Goal: Task Accomplishment & Management: Complete application form

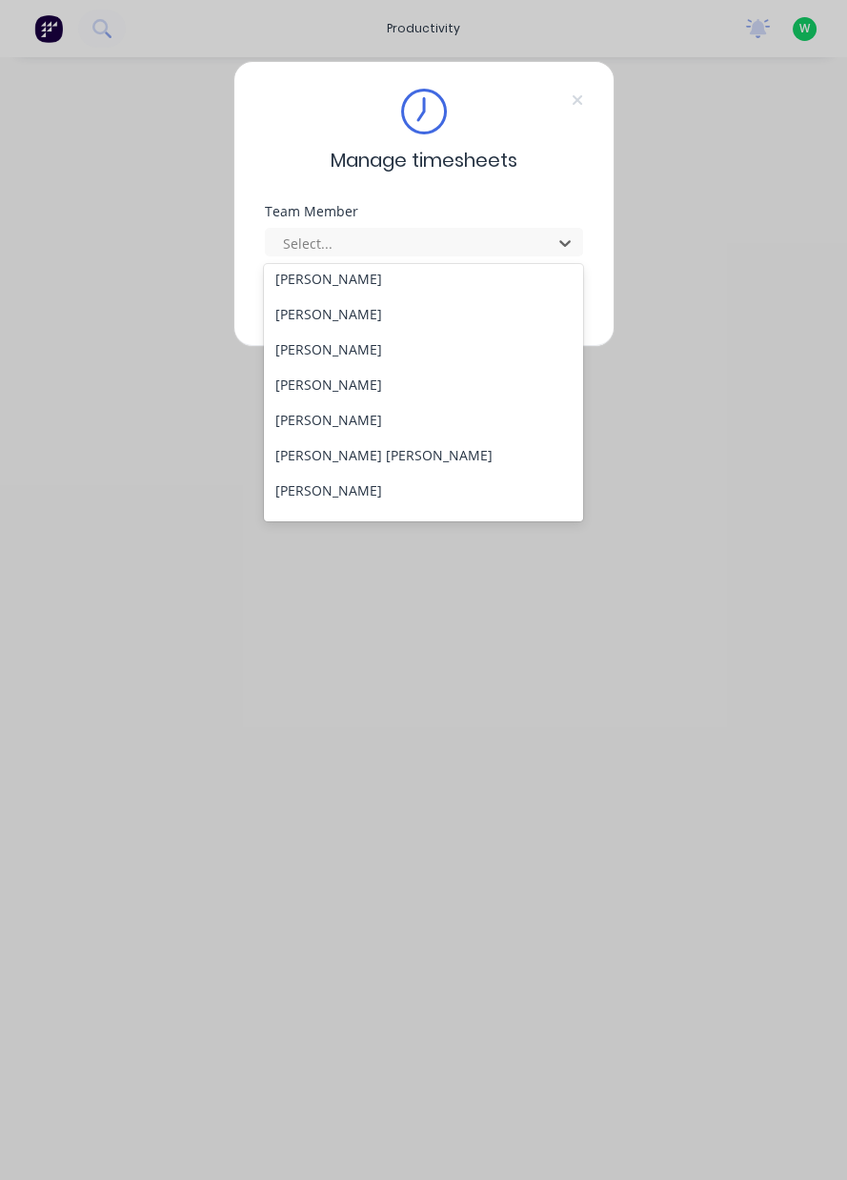
scroll to position [154, 0]
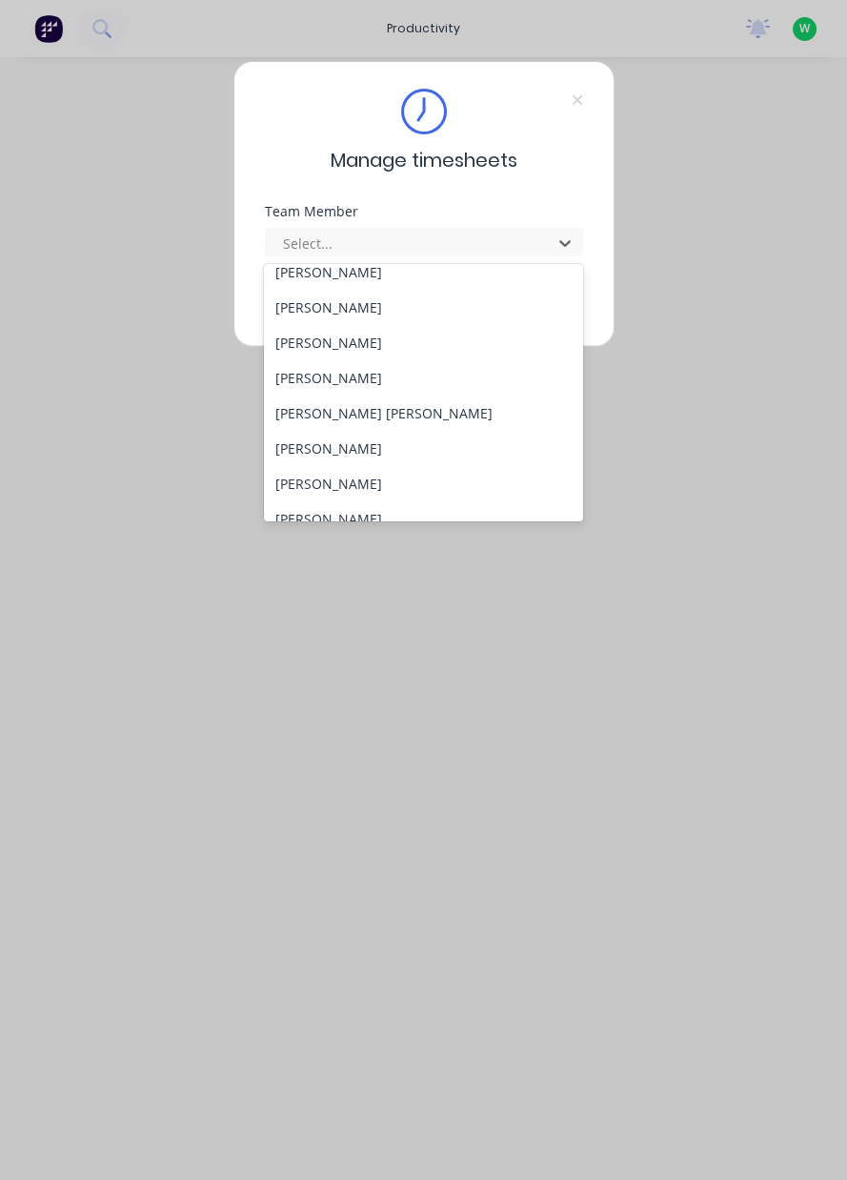
click at [388, 468] on div "[PERSON_NAME]" at bounding box center [423, 483] width 319 height 35
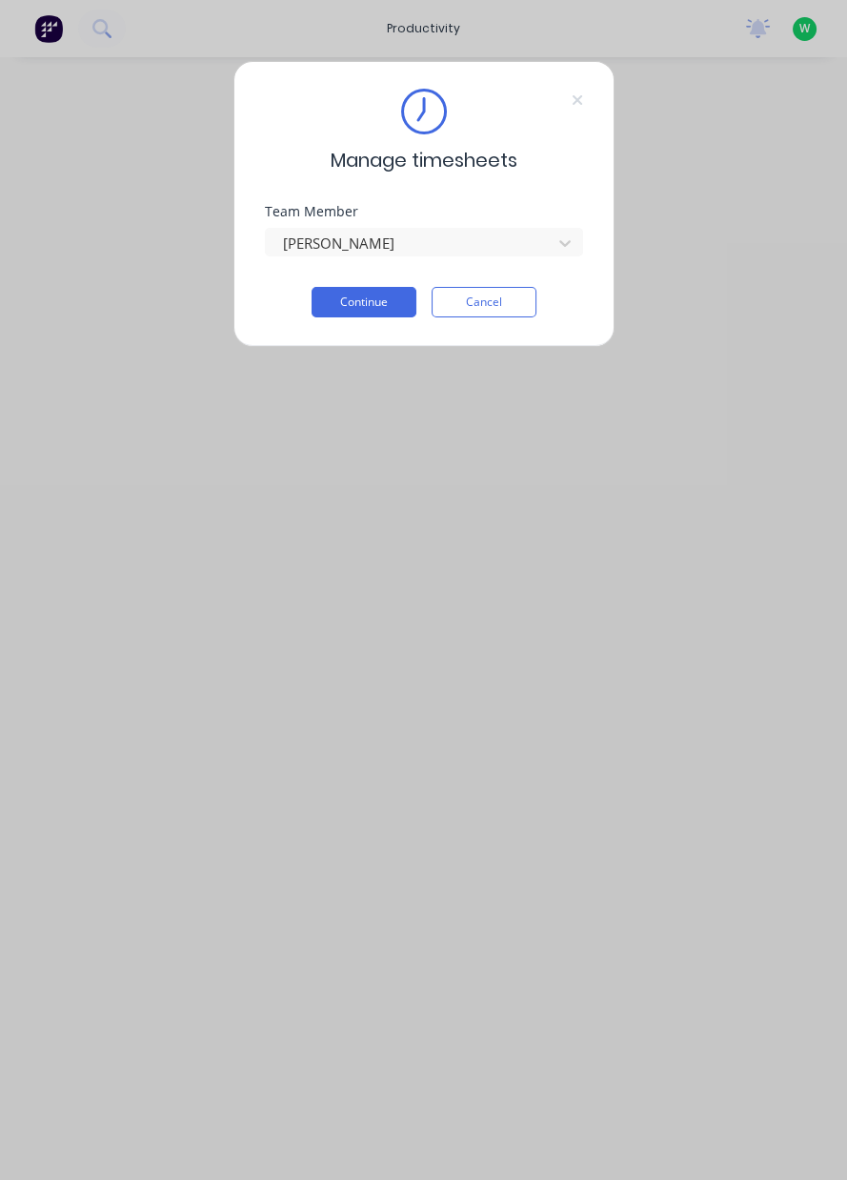
click at [384, 301] on button "Continue" at bounding box center [364, 302] width 105 height 30
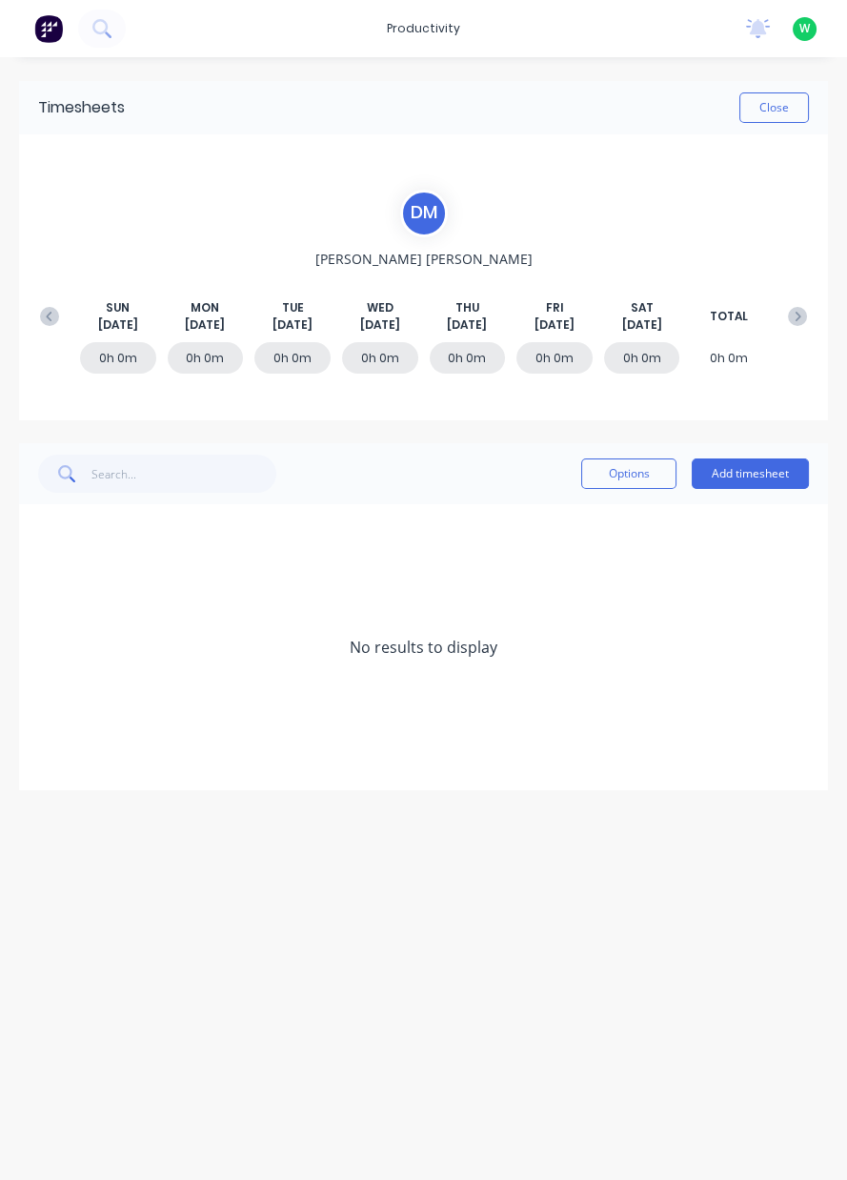
click at [58, 333] on div "0h 0m 0h 0m 0h 0m 0h 0m 0h 0m 0h 0m 0h 0m 0h 0m" at bounding box center [423, 361] width 786 height 57
click at [64, 319] on button at bounding box center [49, 316] width 38 height 34
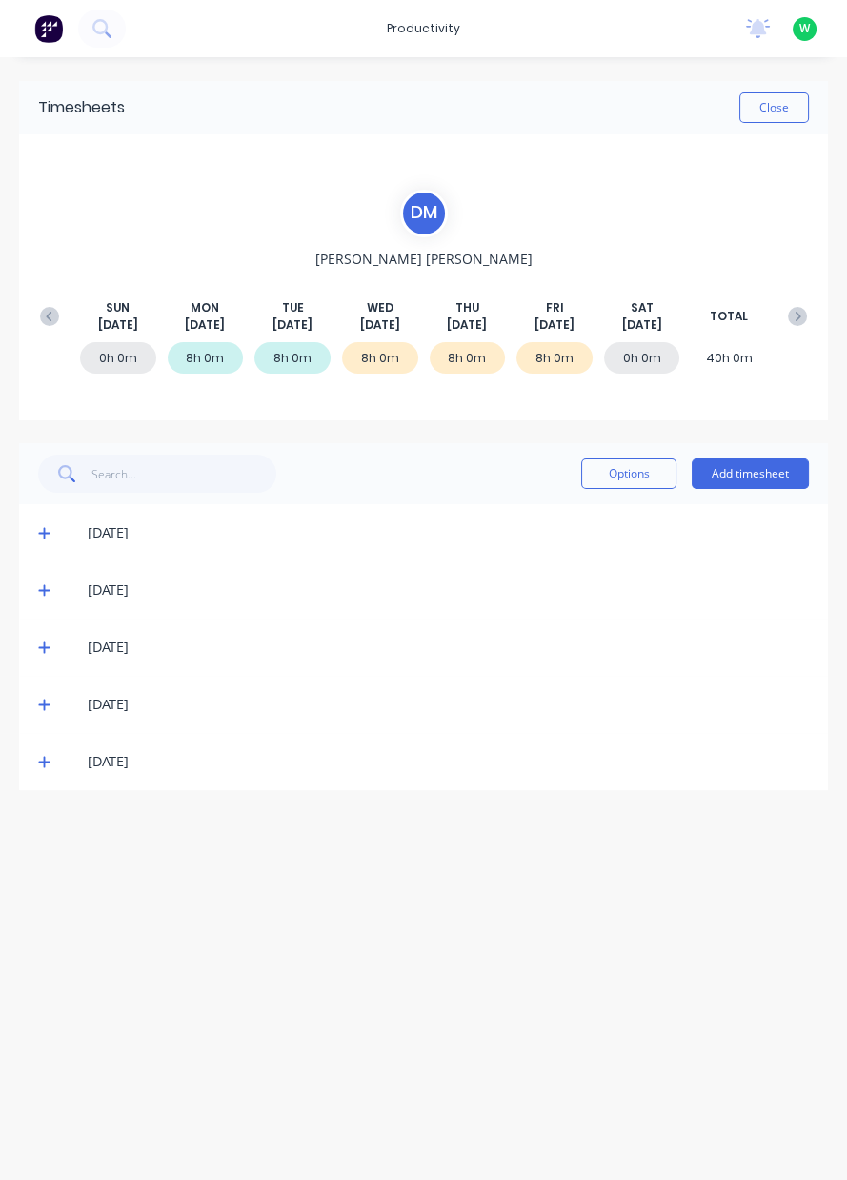
click at [41, 757] on icon at bounding box center [44, 761] width 12 height 13
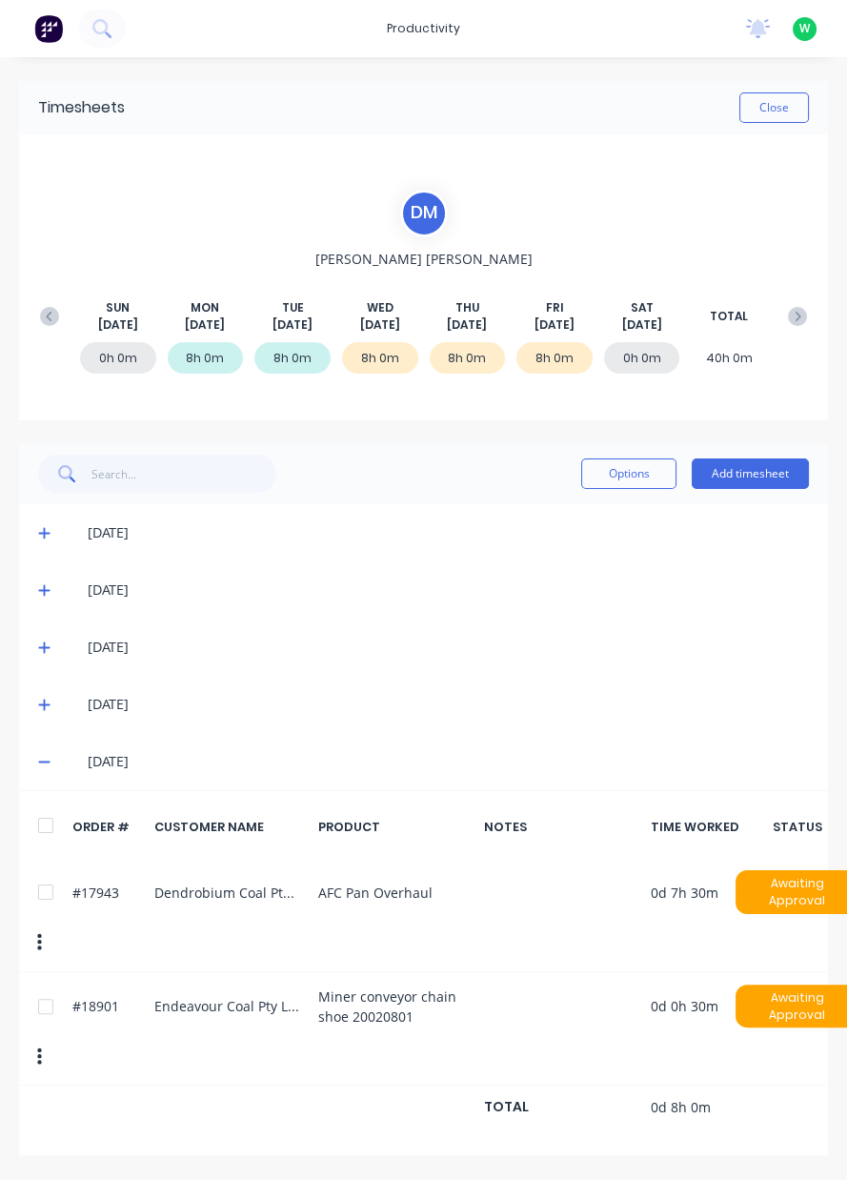
click at [54, 761] on span at bounding box center [47, 761] width 19 height 19
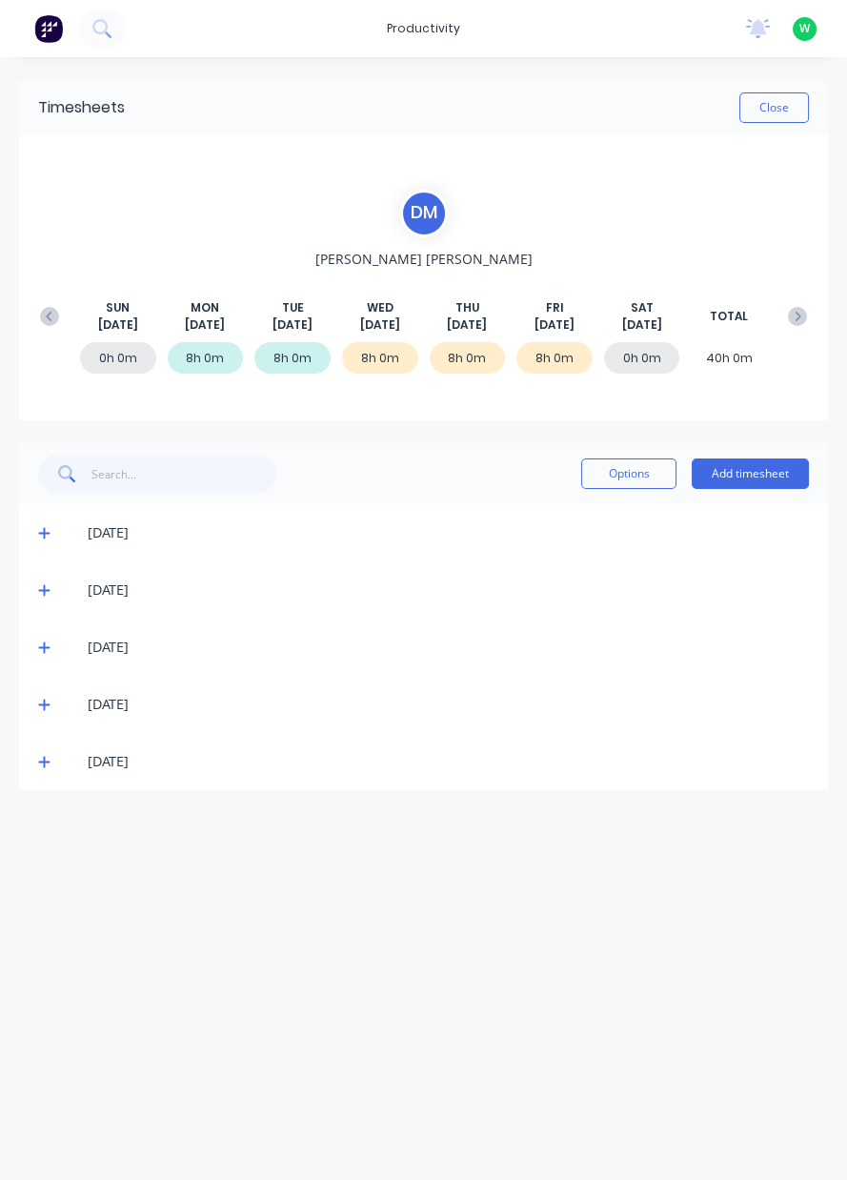
click at [792, 315] on icon at bounding box center [797, 316] width 19 height 19
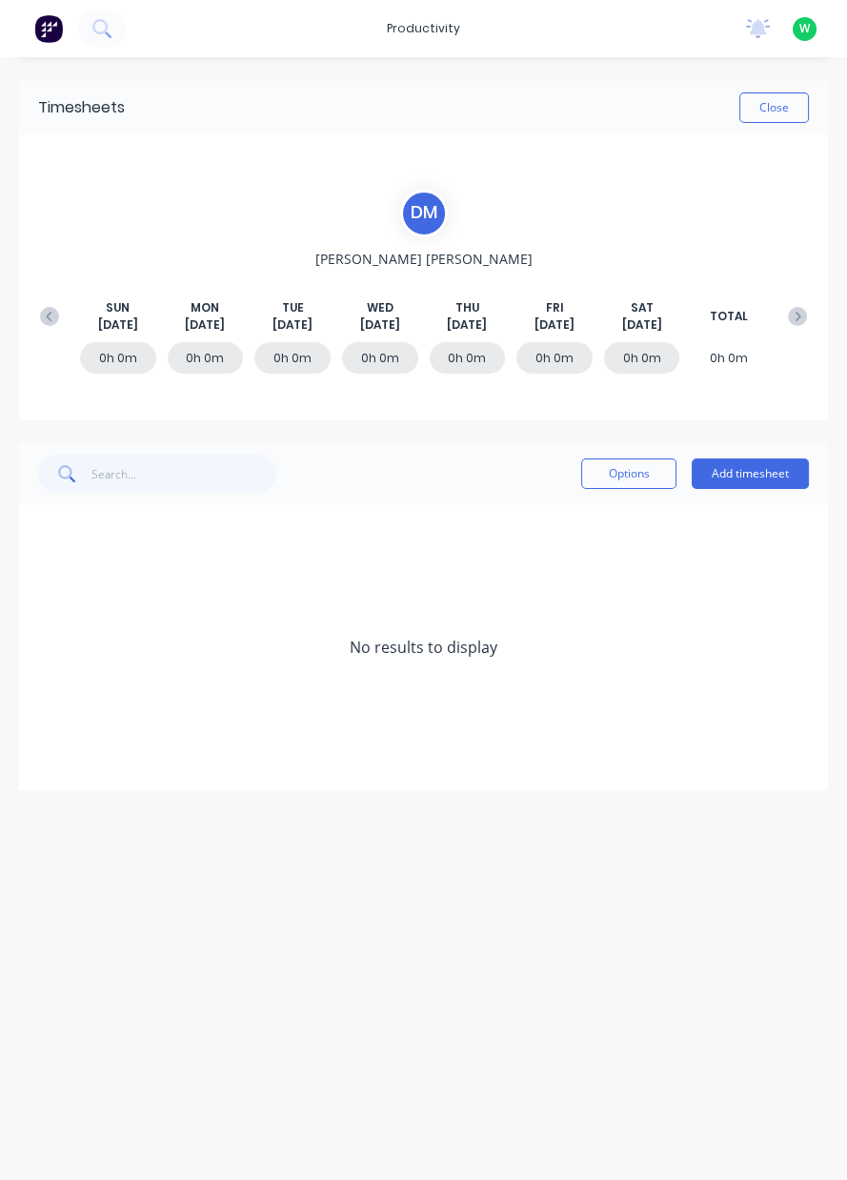
click at [784, 480] on button "Add timesheet" at bounding box center [750, 473] width 117 height 30
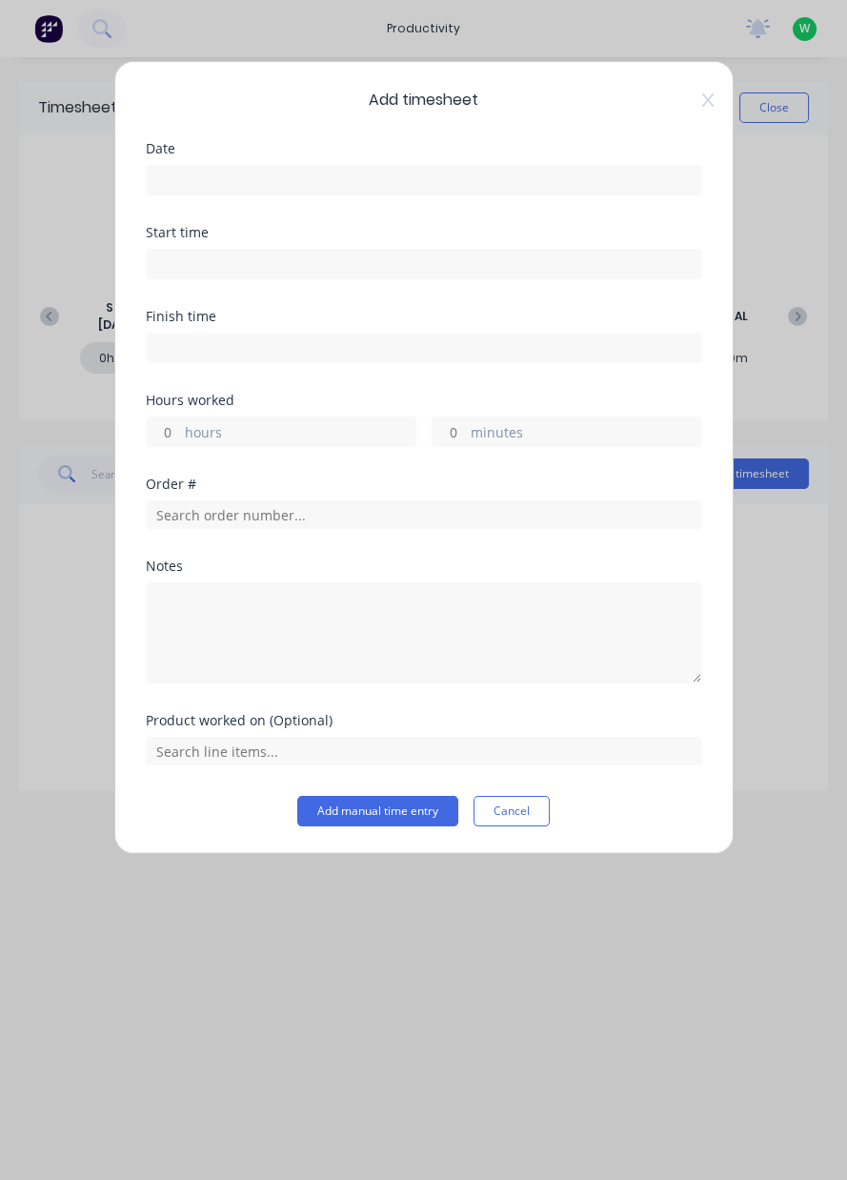
click at [421, 182] on input at bounding box center [424, 180] width 555 height 29
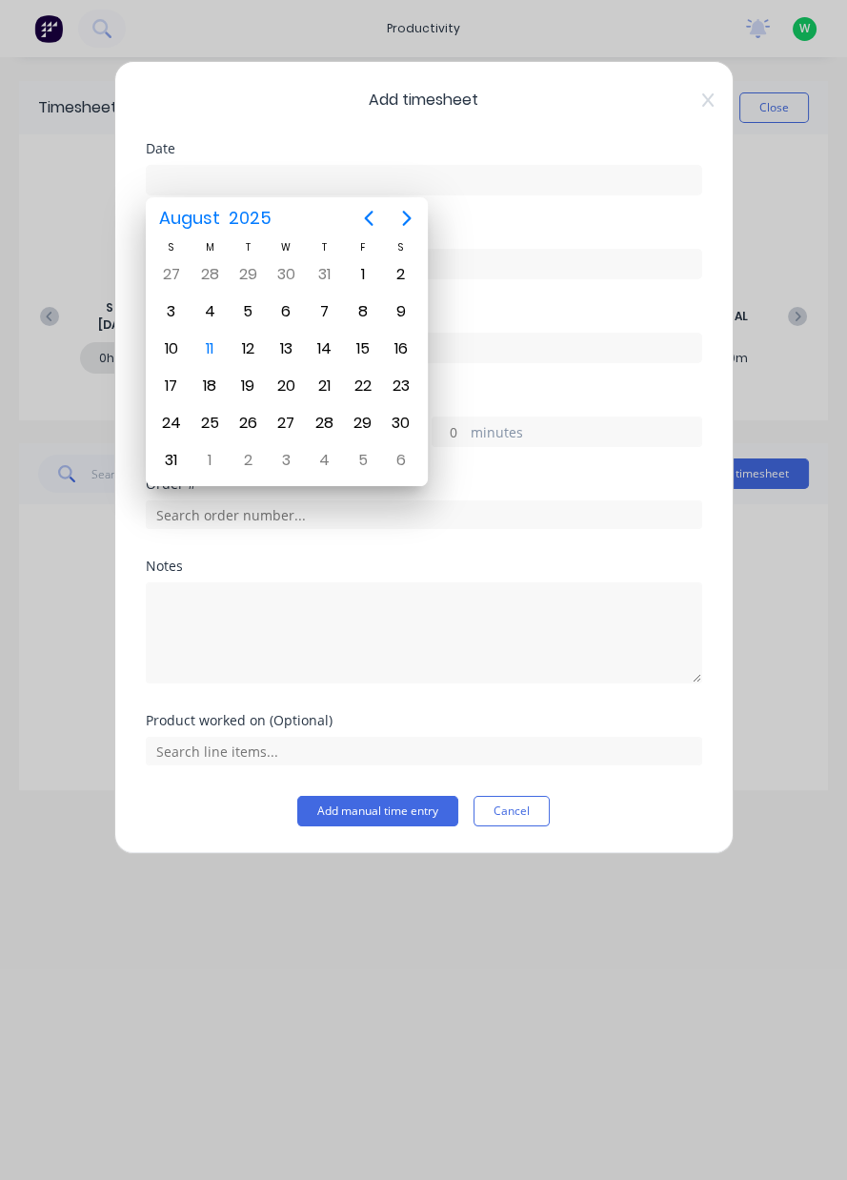
click at [221, 360] on div "11" at bounding box center [210, 349] width 38 height 36
type input "[DATE]"
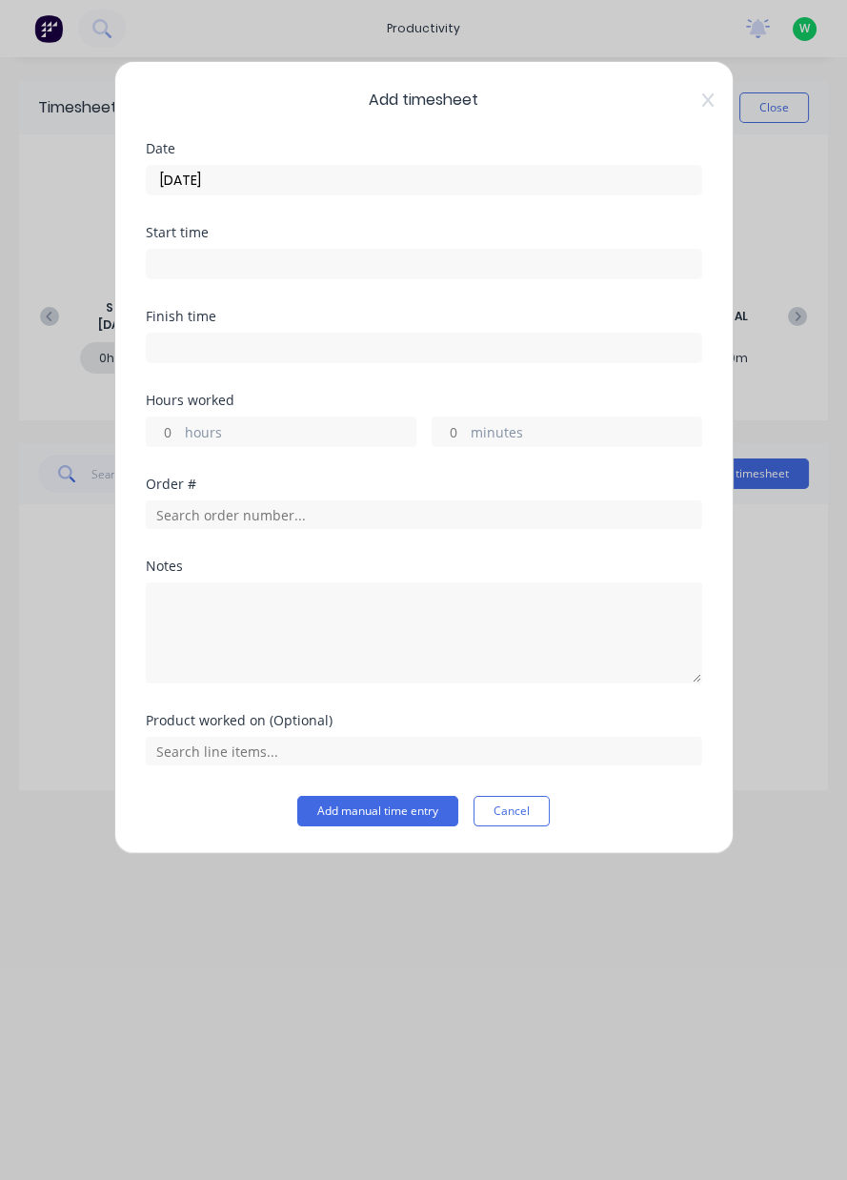
click at [261, 439] on label "hours" at bounding box center [300, 434] width 231 height 24
click at [180, 439] on input "hours" at bounding box center [163, 431] width 33 height 29
type input "8"
click at [231, 505] on input "text" at bounding box center [424, 514] width 556 height 29
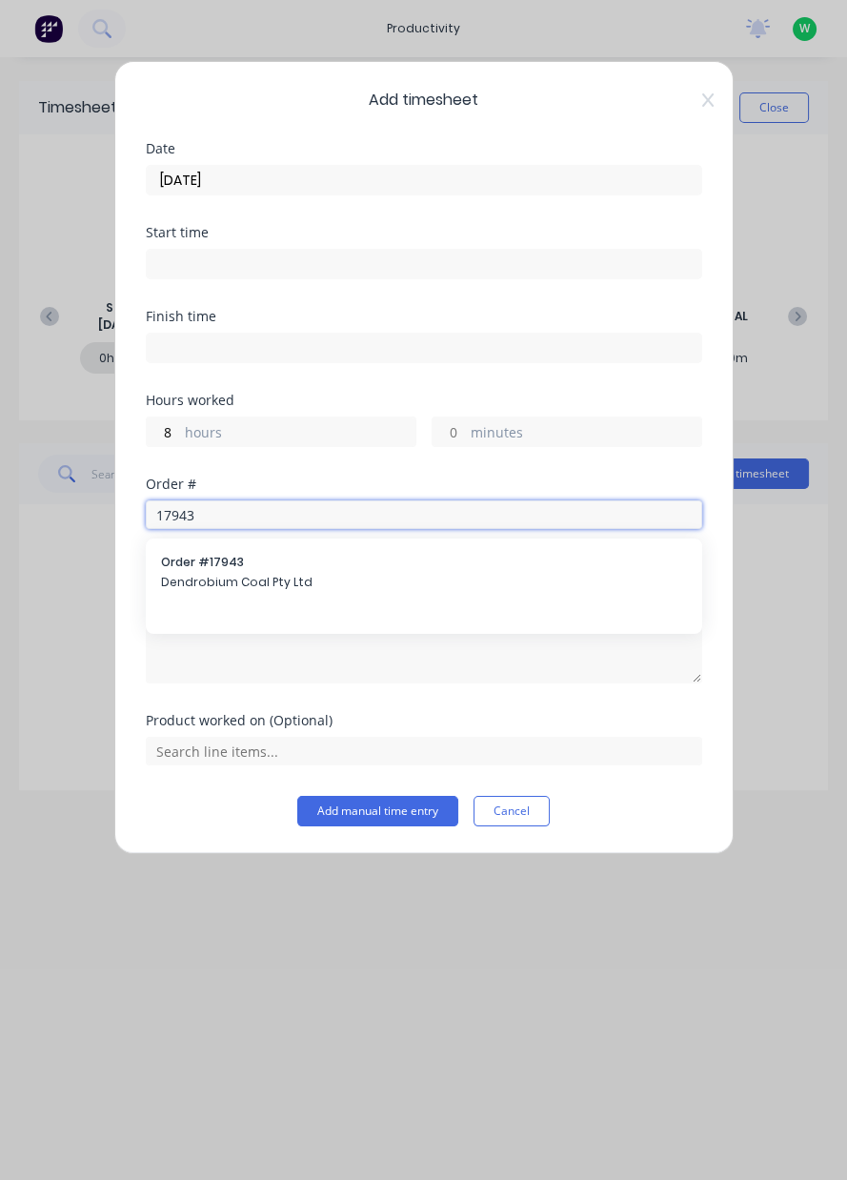
type input "17943"
click at [277, 588] on span "Dendrobium Coal Pty Ltd" at bounding box center [424, 582] width 526 height 17
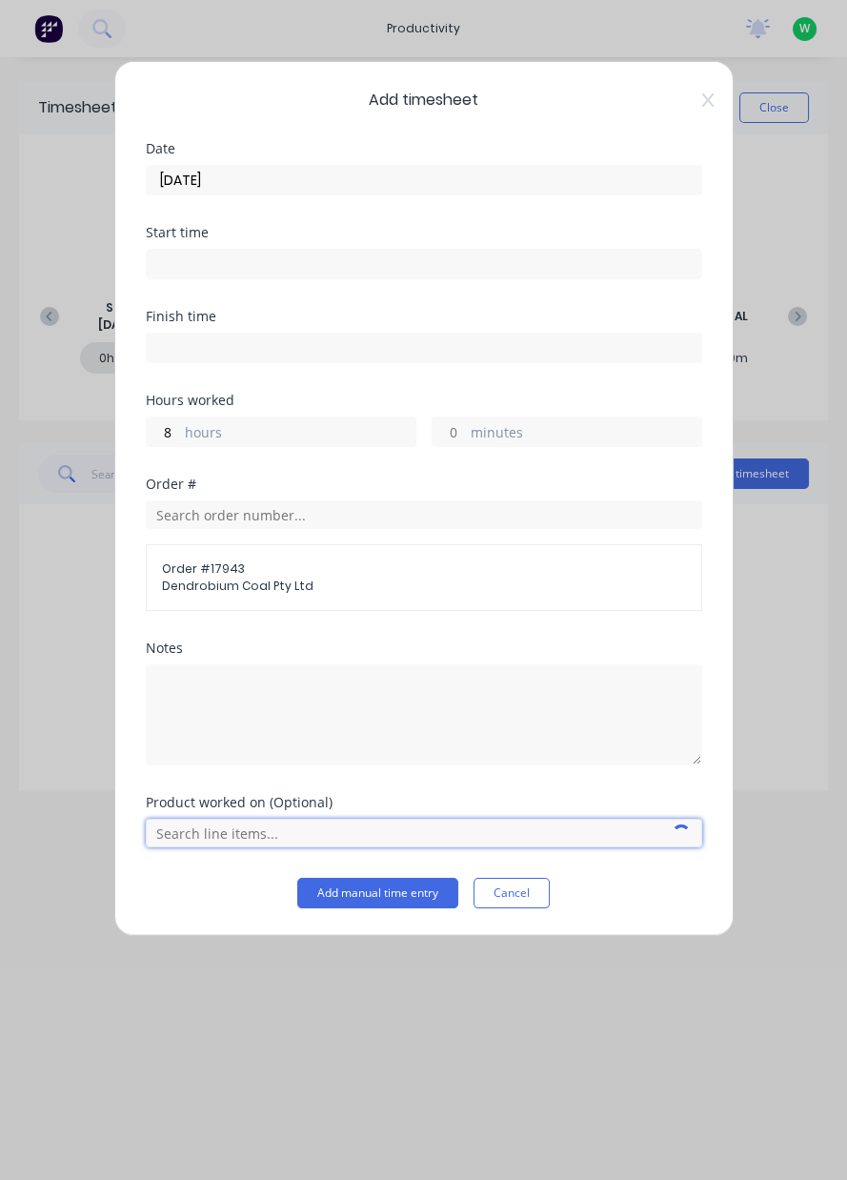
click at [247, 842] on input "text" at bounding box center [424, 832] width 556 height 29
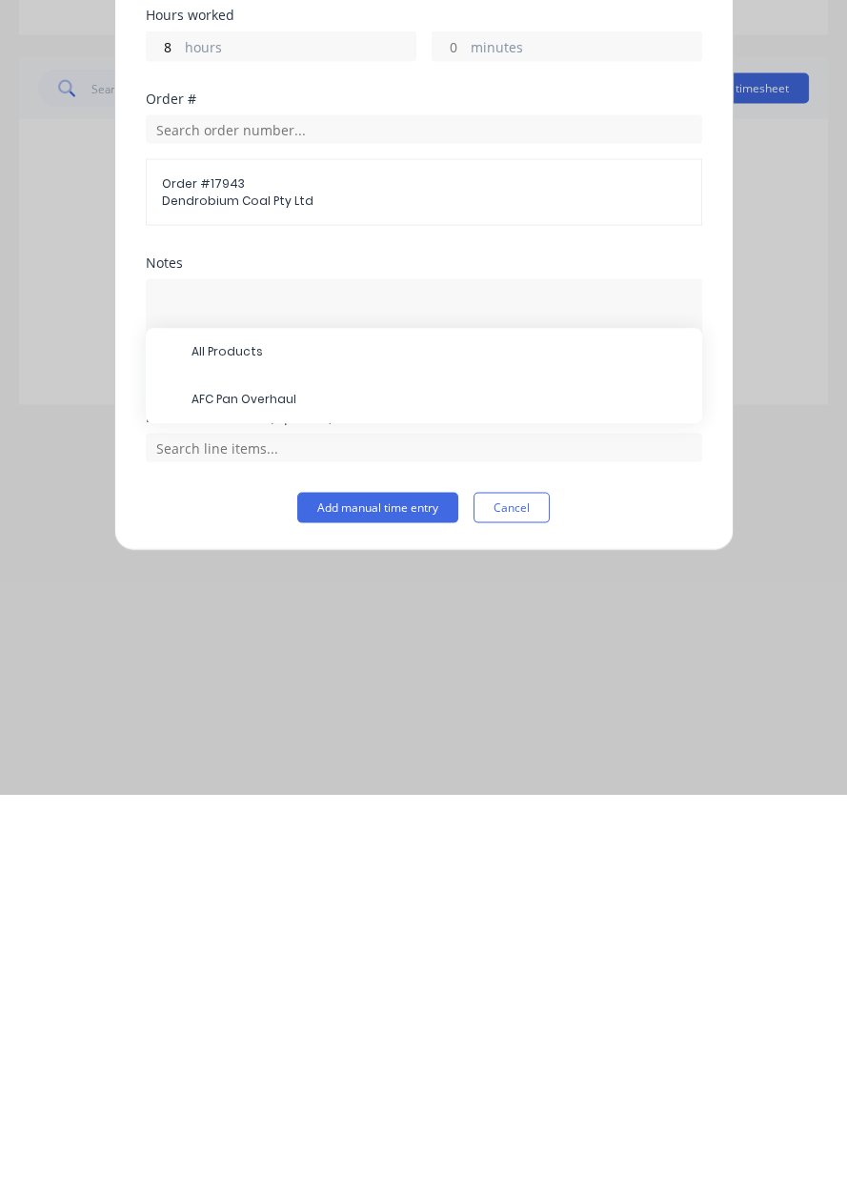
click at [283, 777] on span "AFC Pan Overhaul" at bounding box center [439, 785] width 495 height 17
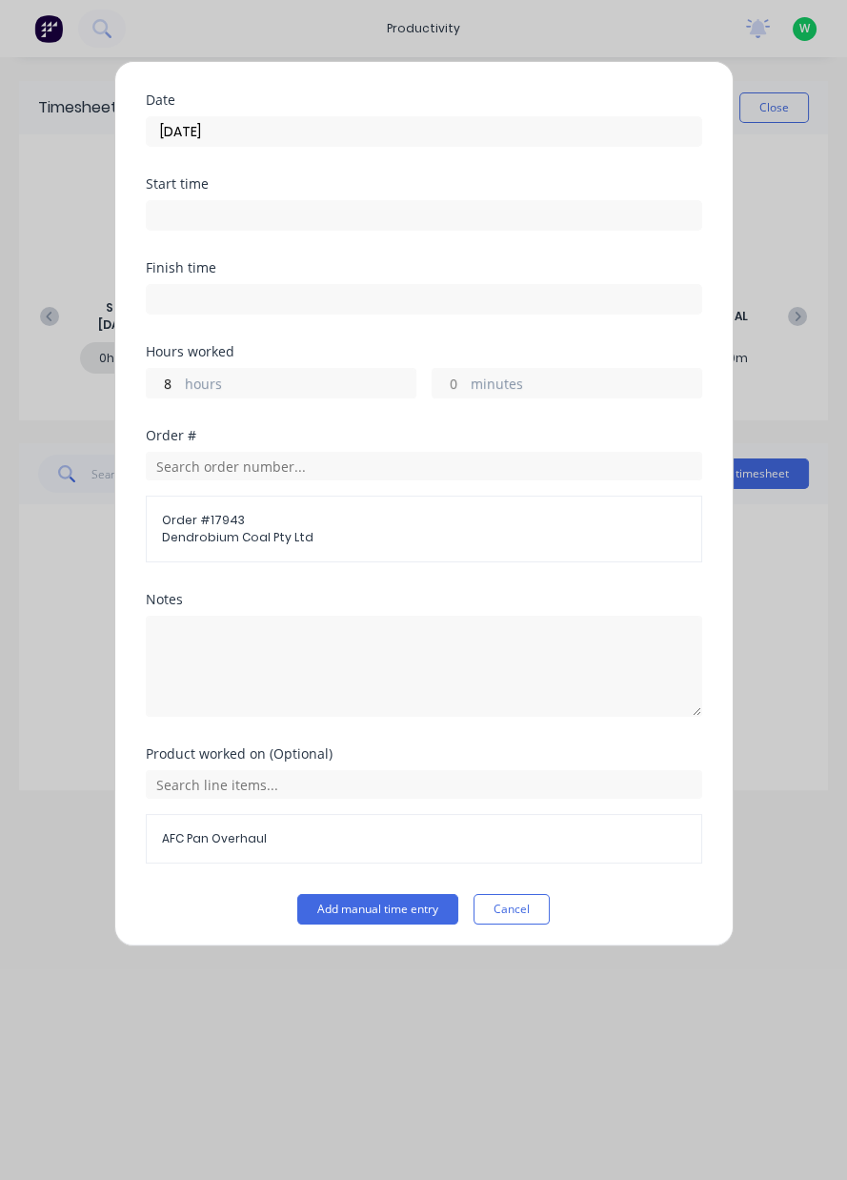
scroll to position [50, 0]
click at [419, 904] on button "Add manual time entry" at bounding box center [377, 907] width 161 height 30
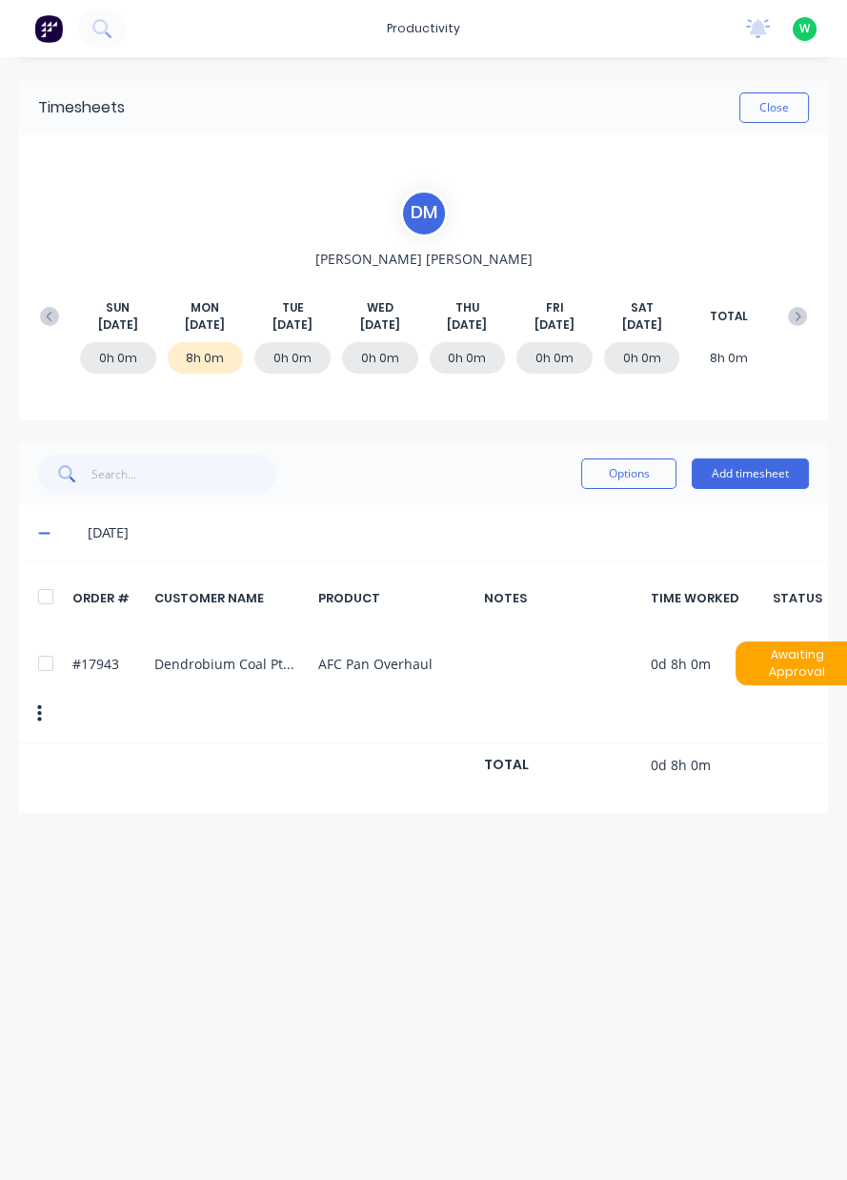
click at [785, 103] on button "Close" at bounding box center [774, 107] width 70 height 30
